Goal: Find specific page/section

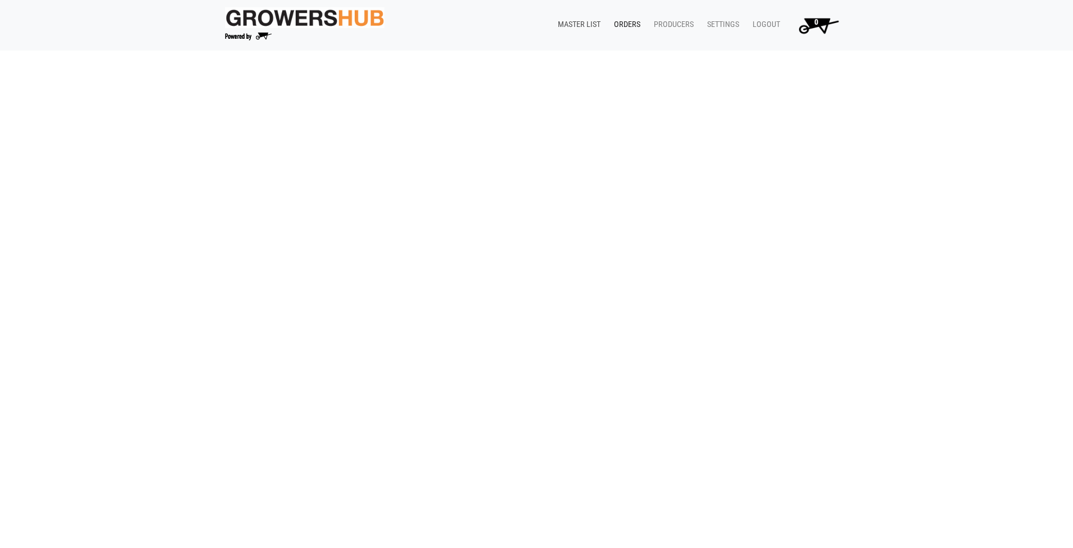
click at [578, 25] on link "Master List" at bounding box center [577, 24] width 56 height 21
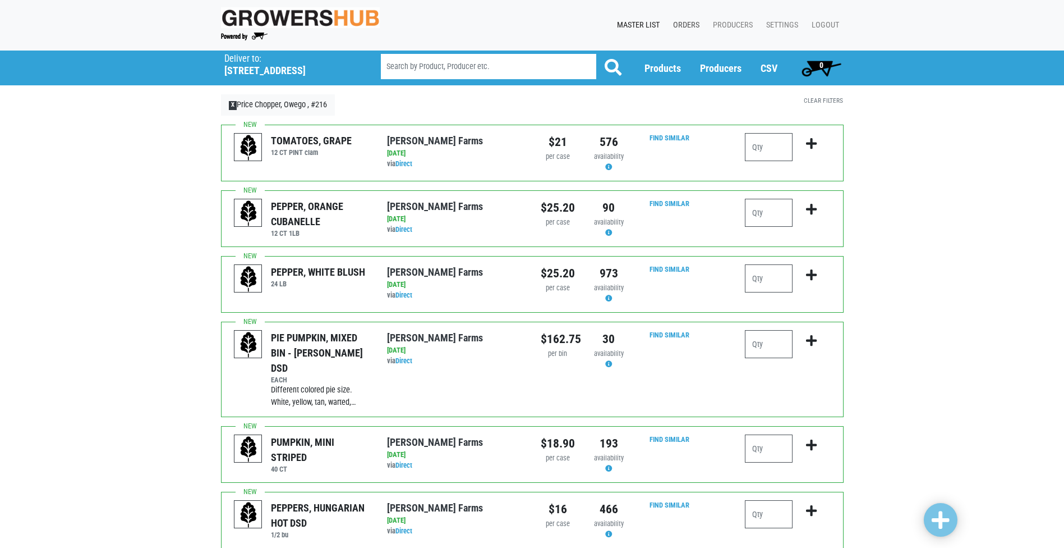
click at [696, 23] on link "Orders" at bounding box center [684, 25] width 40 height 21
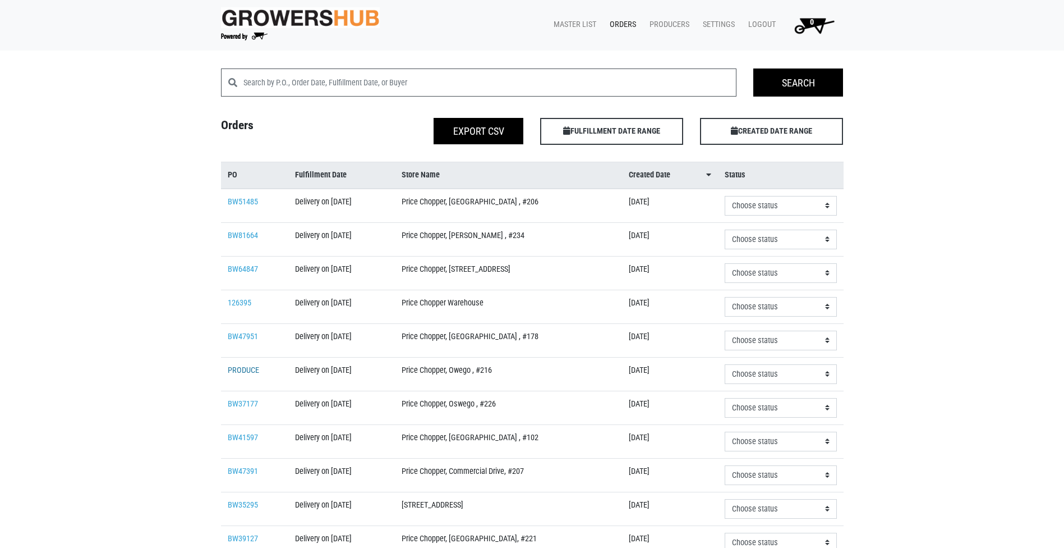
click at [240, 366] on link "PRODUCE" at bounding box center [243, 370] width 31 height 10
